Goal: Task Accomplishment & Management: Manage account settings

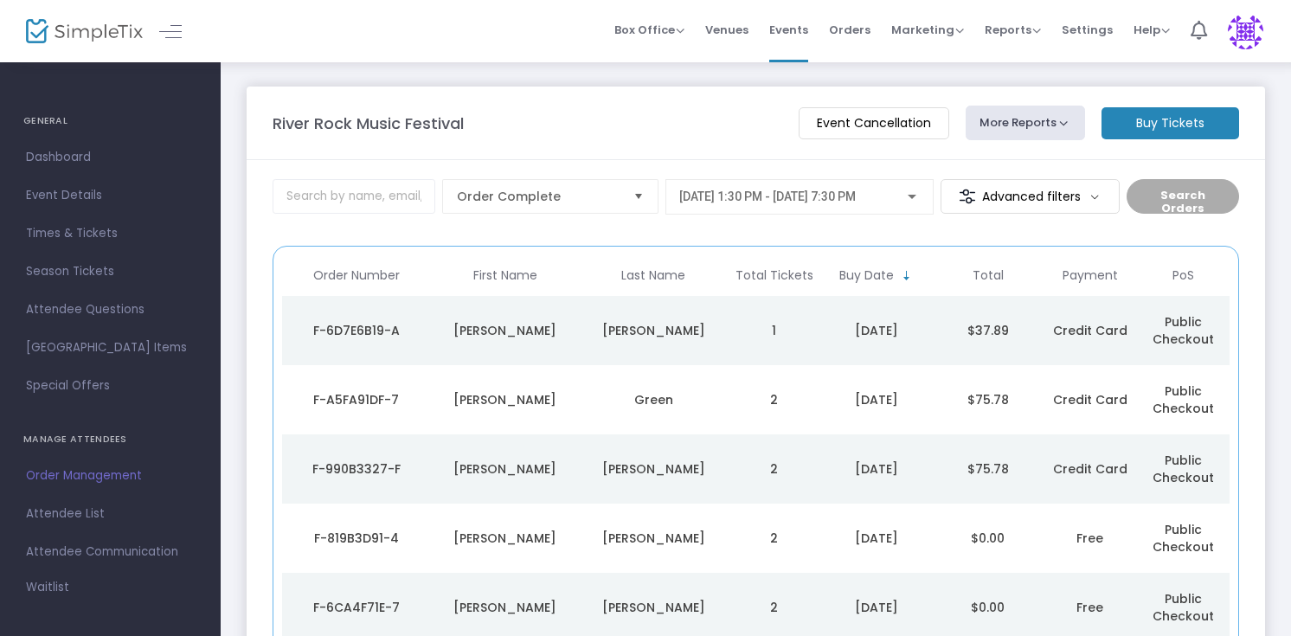
click at [721, 342] on td "[PERSON_NAME]" at bounding box center [654, 330] width 149 height 69
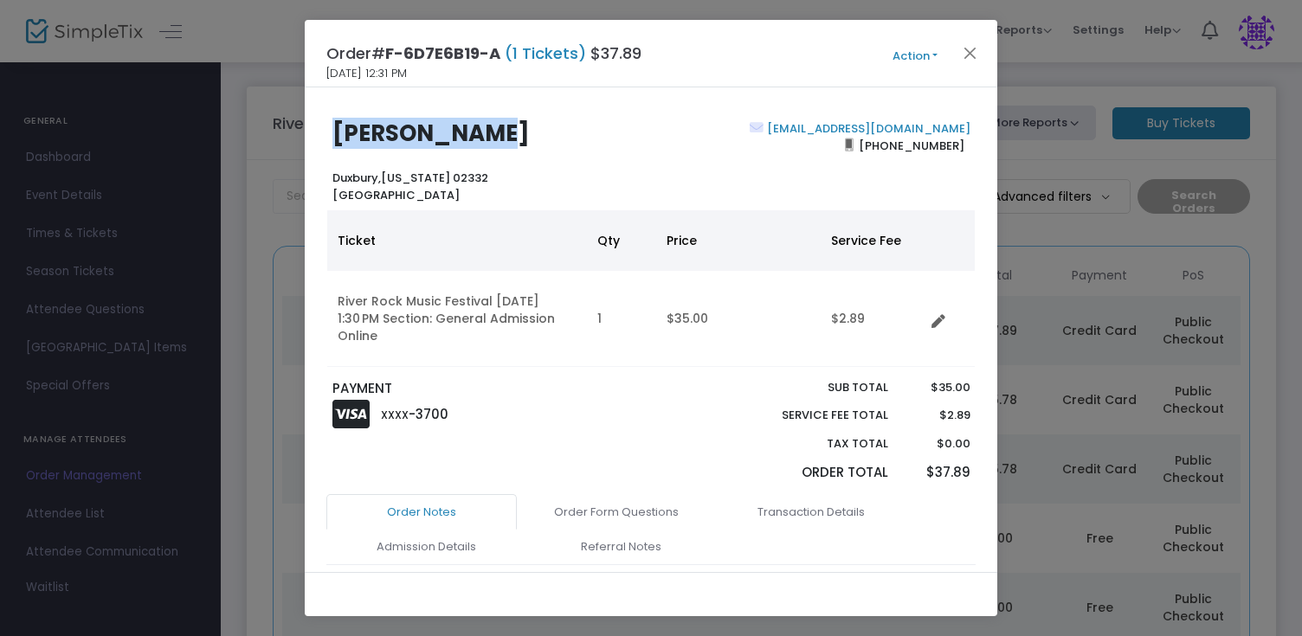
drag, startPoint x: 334, startPoint y: 135, endPoint x: 528, endPoint y: 135, distance: 193.8
click at [528, 135] on h2 "[PERSON_NAME]" at bounding box center [487, 133] width 311 height 27
copy b "[PERSON_NAME]"
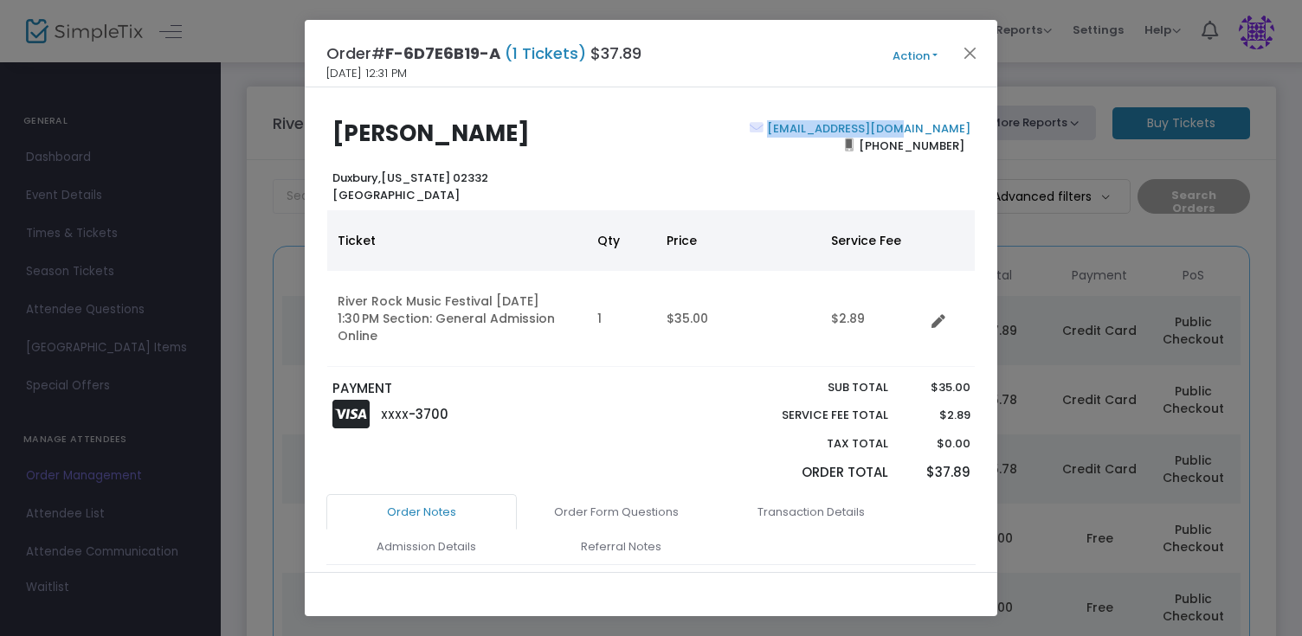
drag, startPoint x: 973, startPoint y: 128, endPoint x: 870, endPoint y: 116, distance: 103.7
click at [870, 116] on div "[PERSON_NAME][GEOGRAPHIC_DATA][US_STATE] [GEOGRAPHIC_DATA] [EMAIL_ADDRESS][DOMA…" at bounding box center [651, 329] width 692 height 485
copy b "[EMAIL_ADDRESS][DOMAIN_NAME]"
drag, startPoint x: 332, startPoint y: 179, endPoint x: 510, endPoint y: 177, distance: 177.4
click at [510, 177] on div "[PERSON_NAME], [US_STATE] 02332 [GEOGRAPHIC_DATA]" at bounding box center [487, 161] width 327 height 83
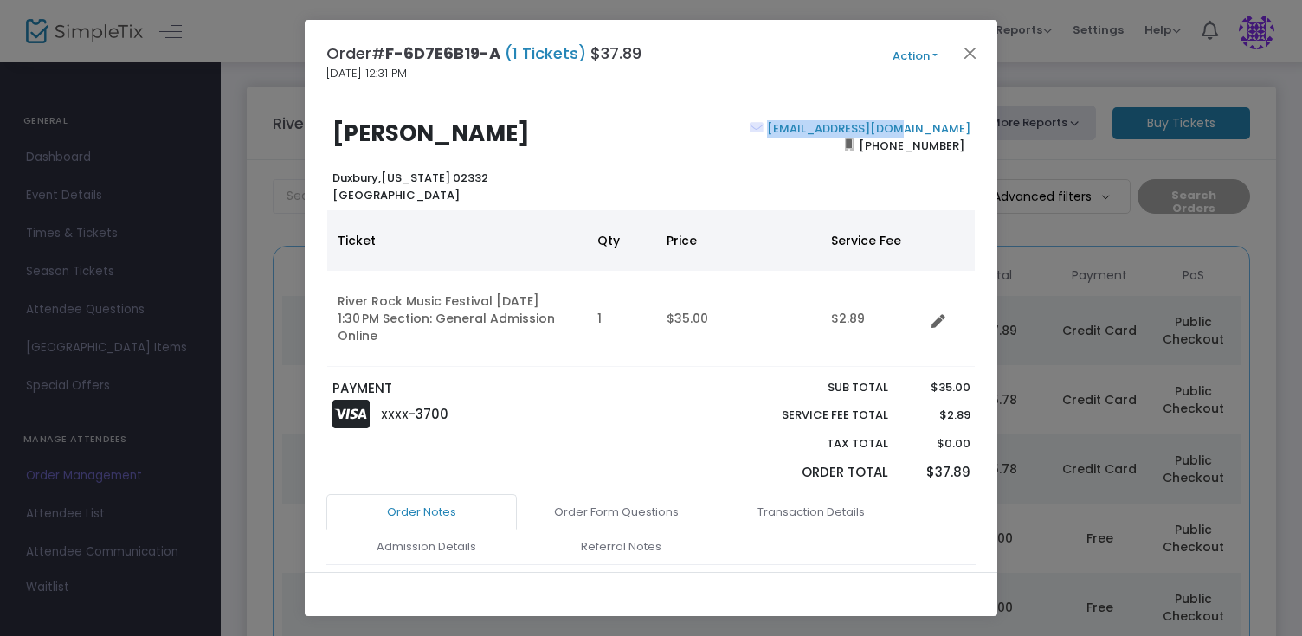
copy b "[GEOGRAPHIC_DATA], [US_STATE] 02332"
click at [421, 73] on div "Order# F-6D7E6B19-A (1 Tickets) $37.89 [DATE] 12:31 PM Action Mark Admitted Edi…" at bounding box center [651, 54] width 692 height 68
copy div "[DATE] 12:31 PM"
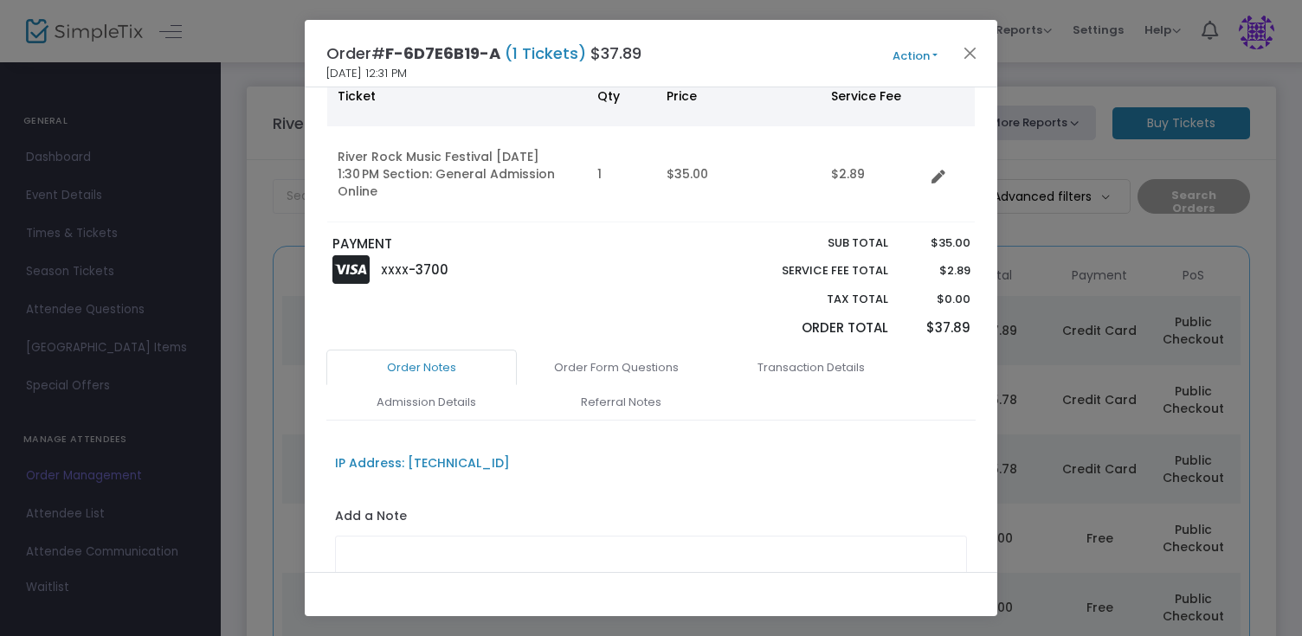
scroll to position [169, 0]
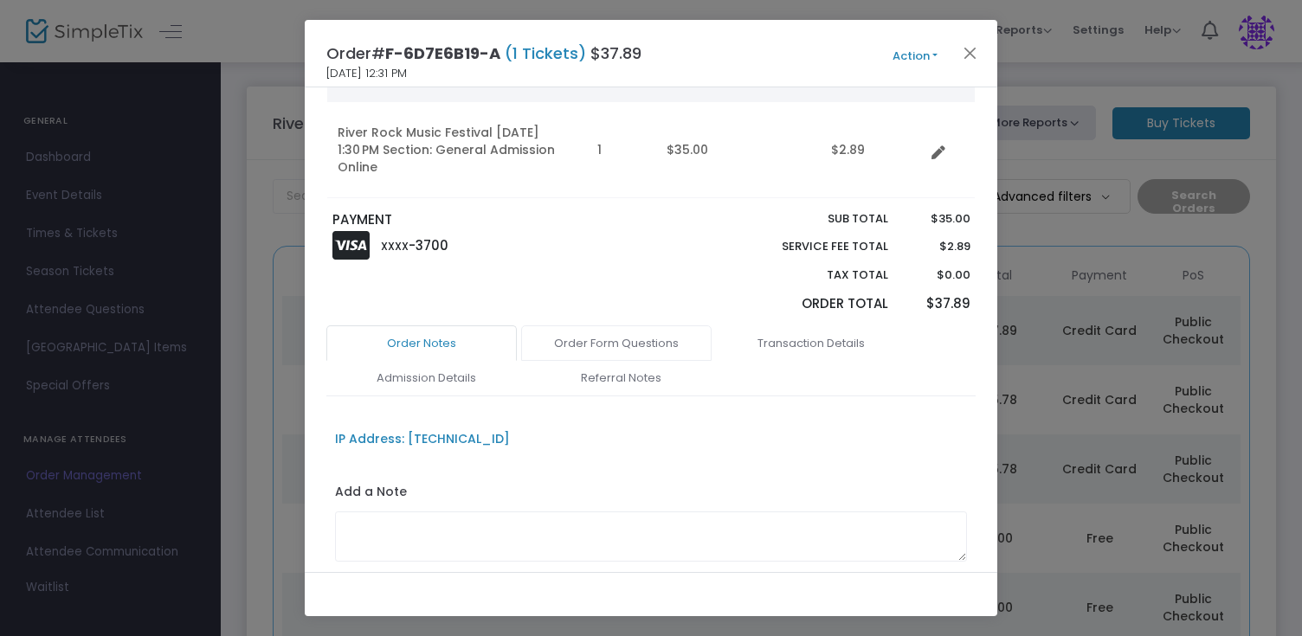
click at [652, 344] on link "Order Form Questions" at bounding box center [616, 343] width 190 height 36
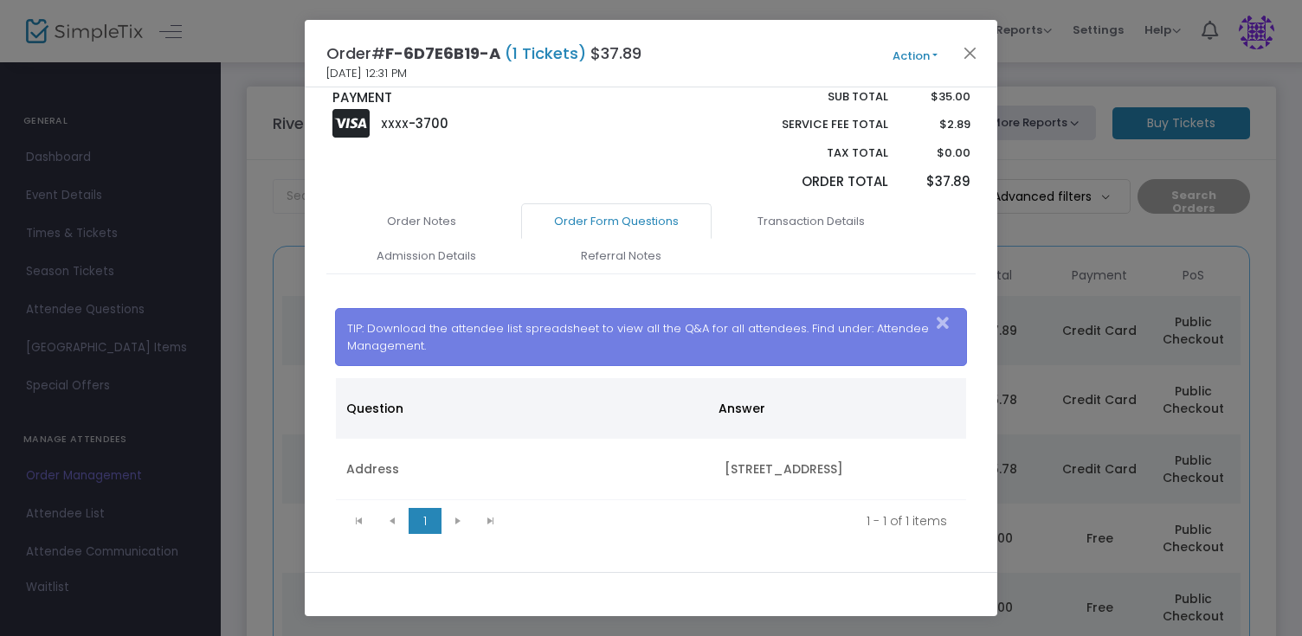
scroll to position [299, 0]
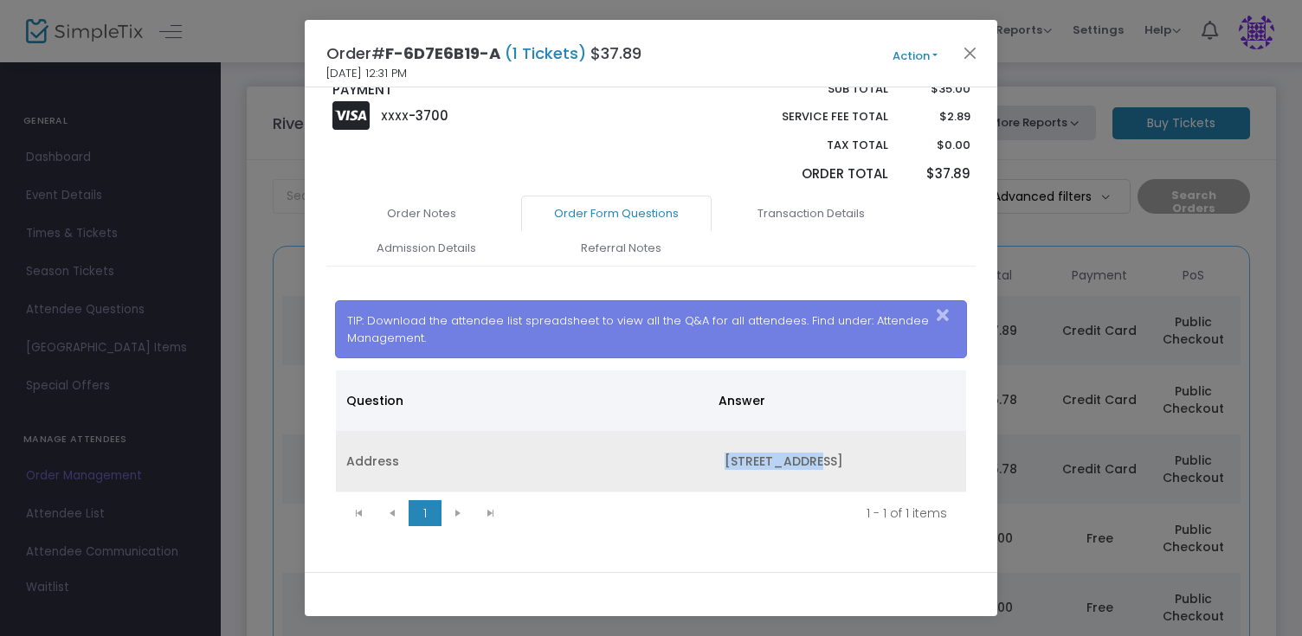
drag, startPoint x: 718, startPoint y: 457, endPoint x: 803, endPoint y: 464, distance: 85.1
click at [803, 464] on td "[STREET_ADDRESS]" at bounding box center [840, 461] width 252 height 61
copy td "[STREET_ADDRESS]"
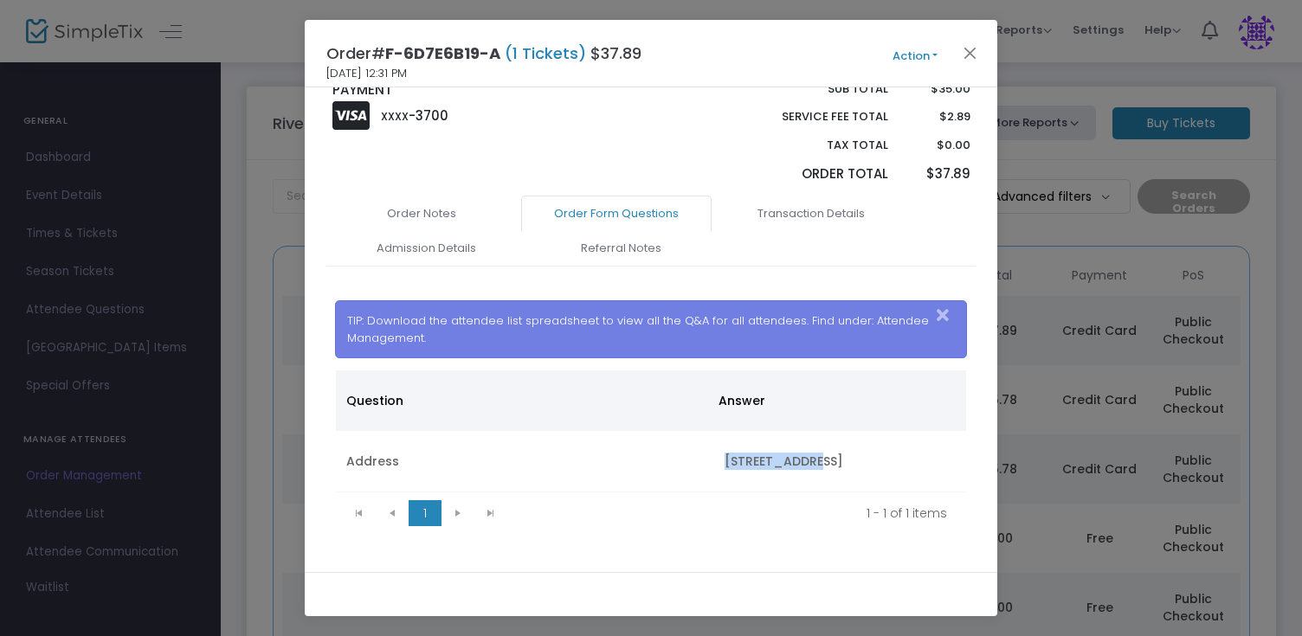
scroll to position [0, 0]
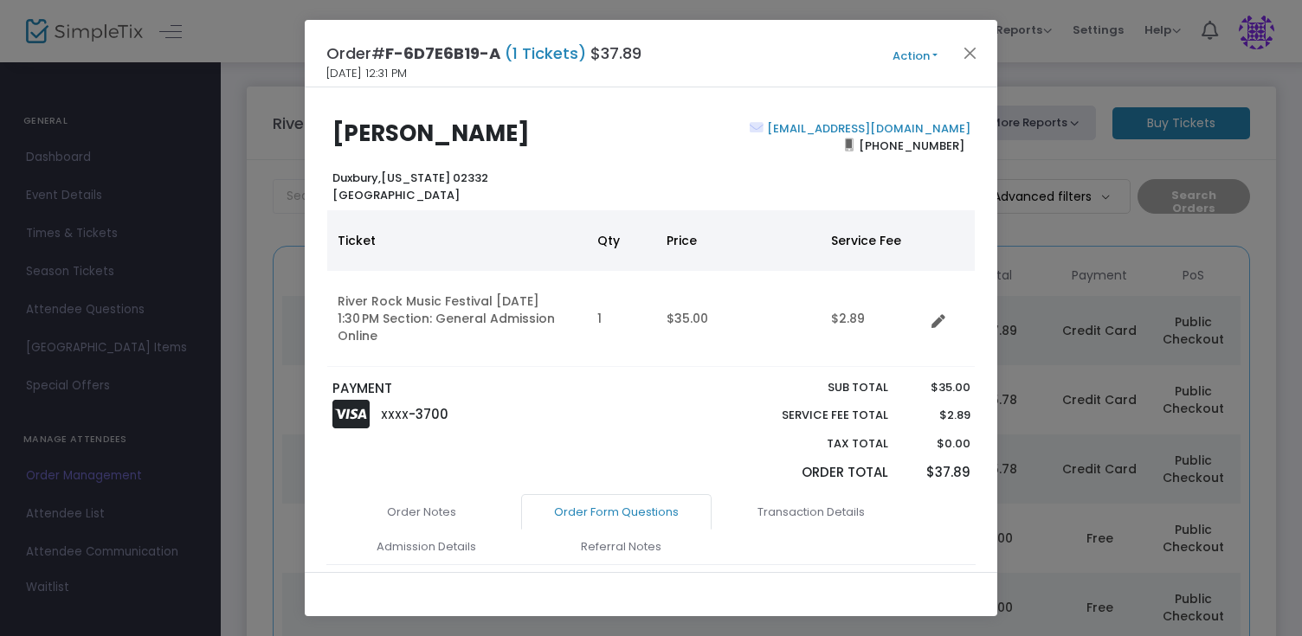
drag, startPoint x: 959, startPoint y: 149, endPoint x: 876, endPoint y: 144, distance: 83.2
click at [876, 144] on div "[EMAIL_ADDRESS][DOMAIN_NAME] [PHONE_NUMBER]" at bounding box center [814, 161] width 327 height 83
copy span "[PHONE_NUMBER]"
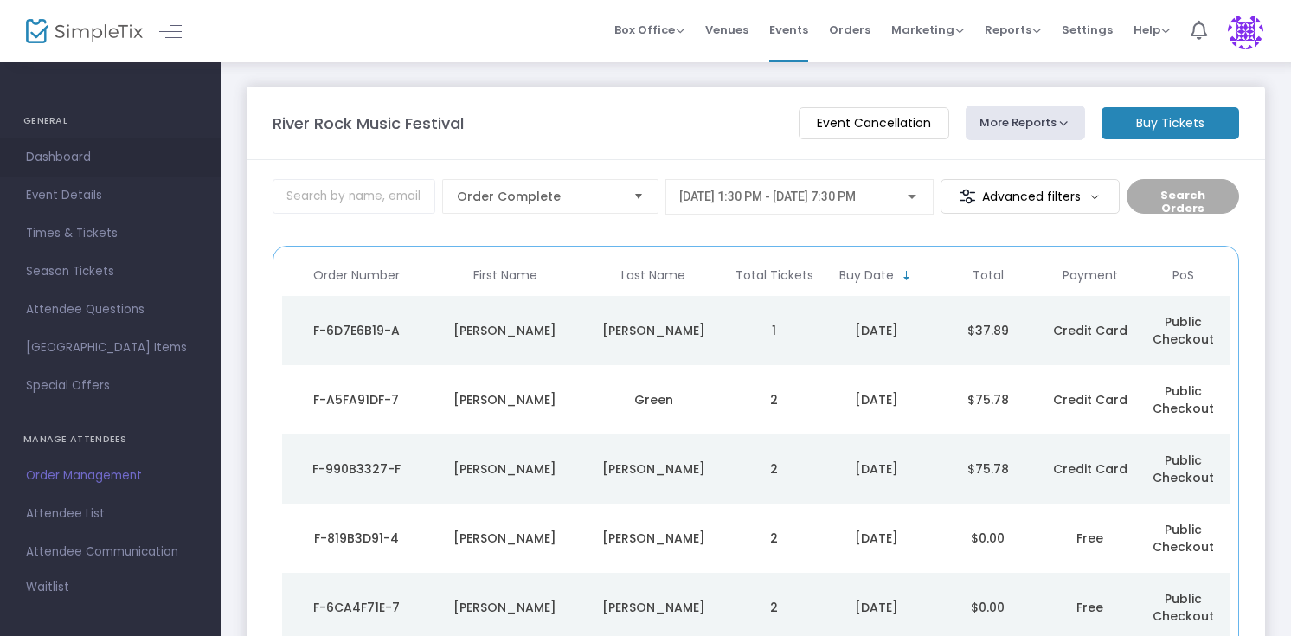
click at [65, 159] on span "Dashboard" at bounding box center [110, 157] width 169 height 23
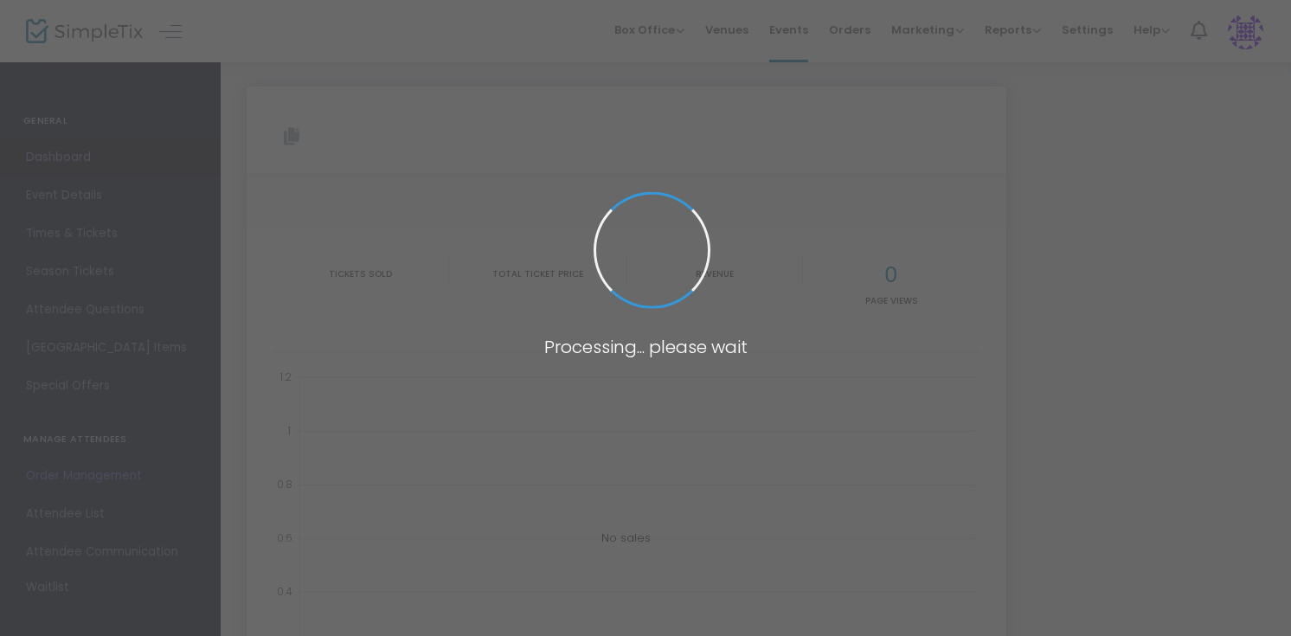
type input "[URL][DOMAIN_NAME]"
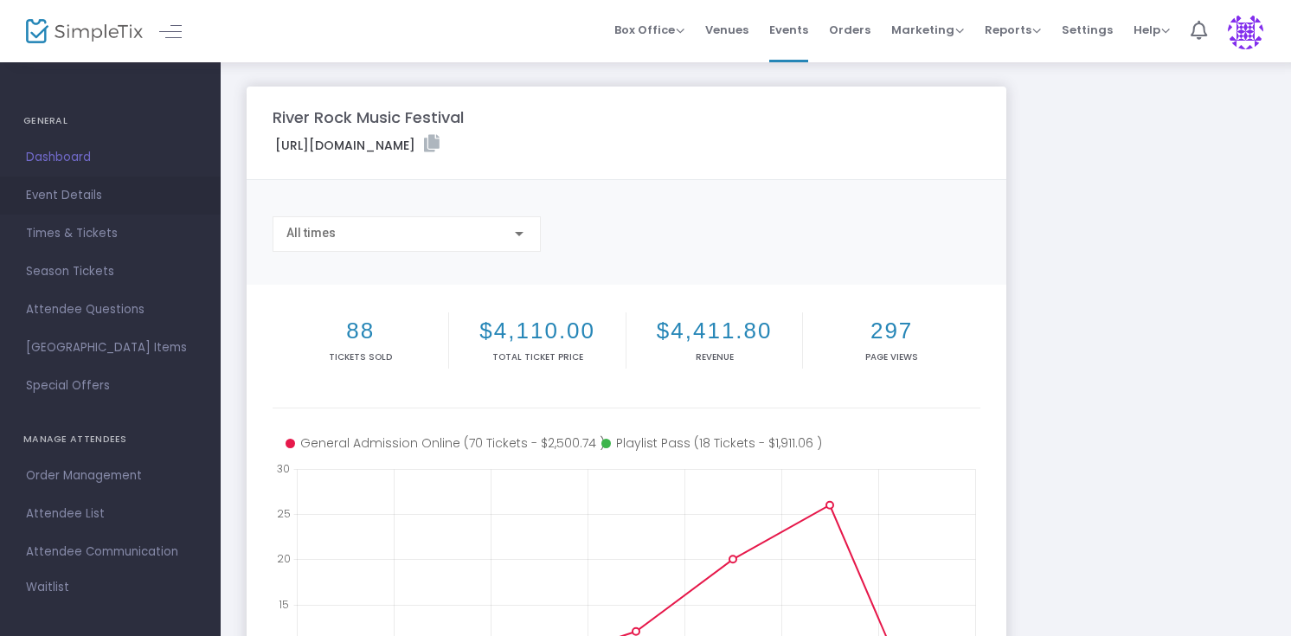
click at [77, 199] on span "Event Details" at bounding box center [110, 195] width 169 height 23
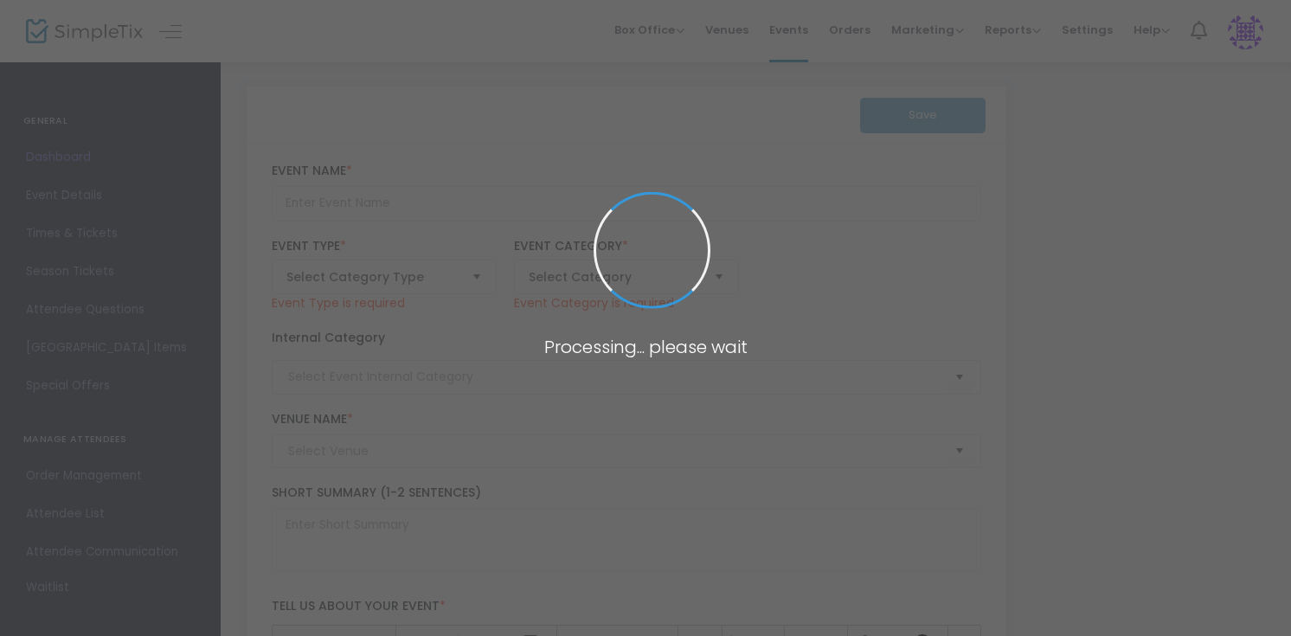
type input "River Rock Music Festival"
type textarea "Friendship Home's 2025 River Rock Music Festival Saturday, September 6th | 1:30…"
checkbox input "true"
type input "Buy Tickets"
type input "Weir River Farm"
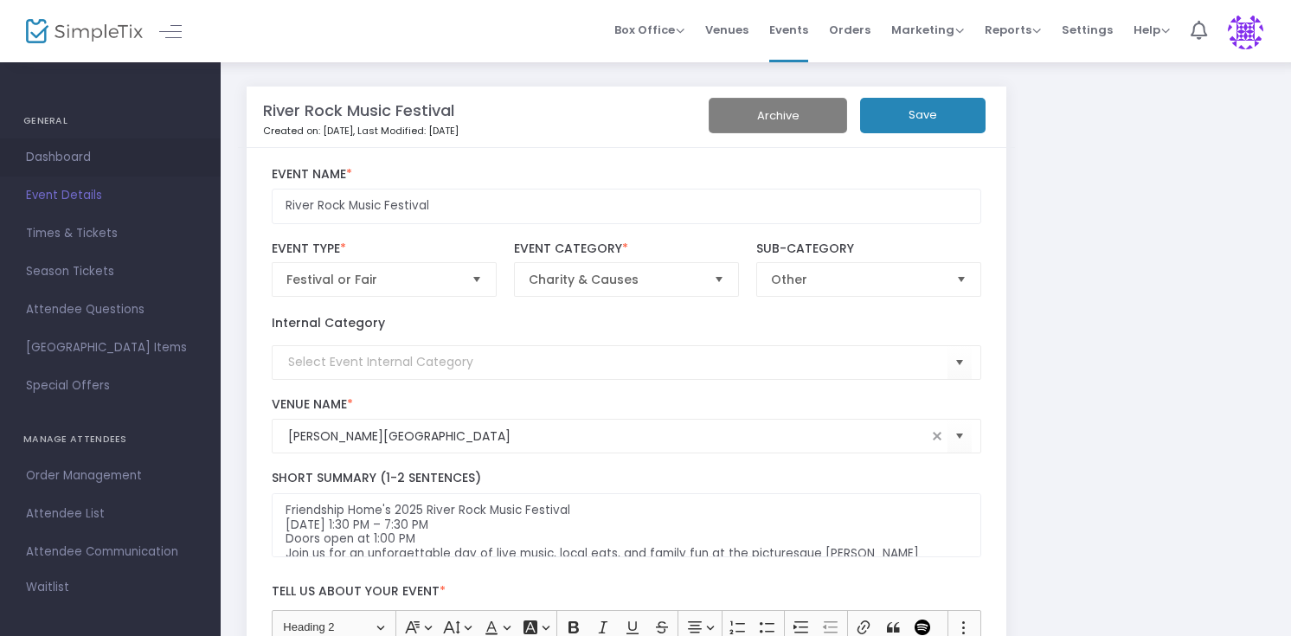
click at [79, 157] on span "Dashboard" at bounding box center [110, 157] width 169 height 23
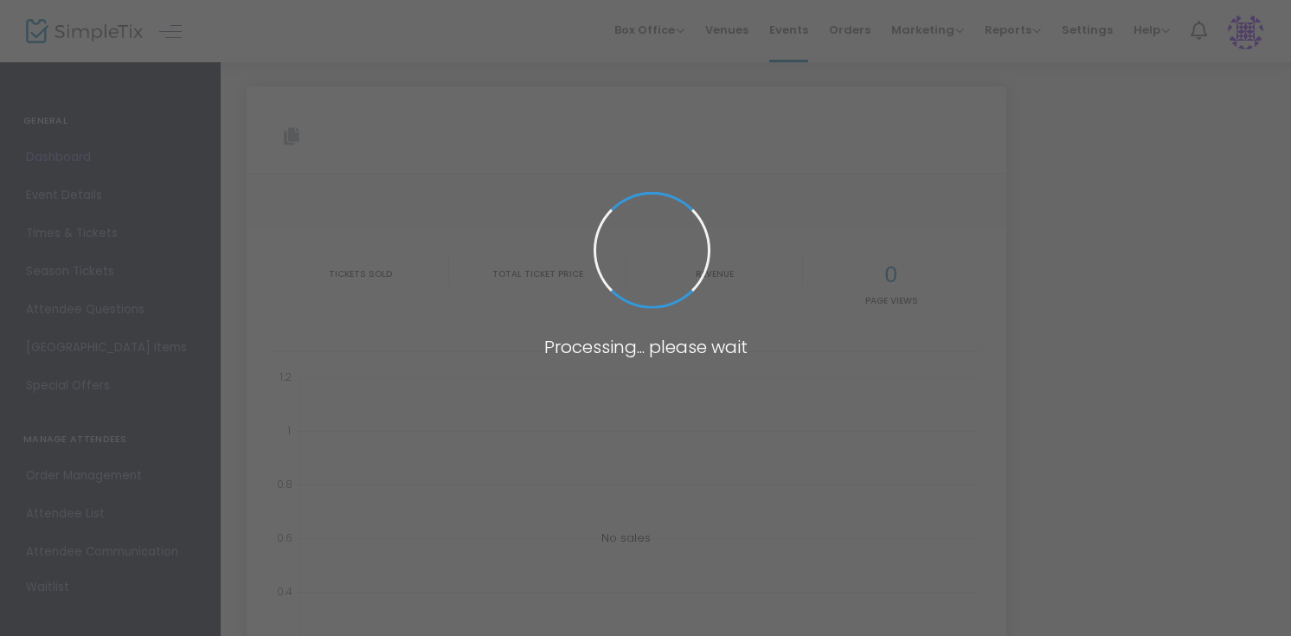
type input "https://www.simpletix.com/e/river-rock-music-festival-tickets-219869"
